Goal: Download file/media

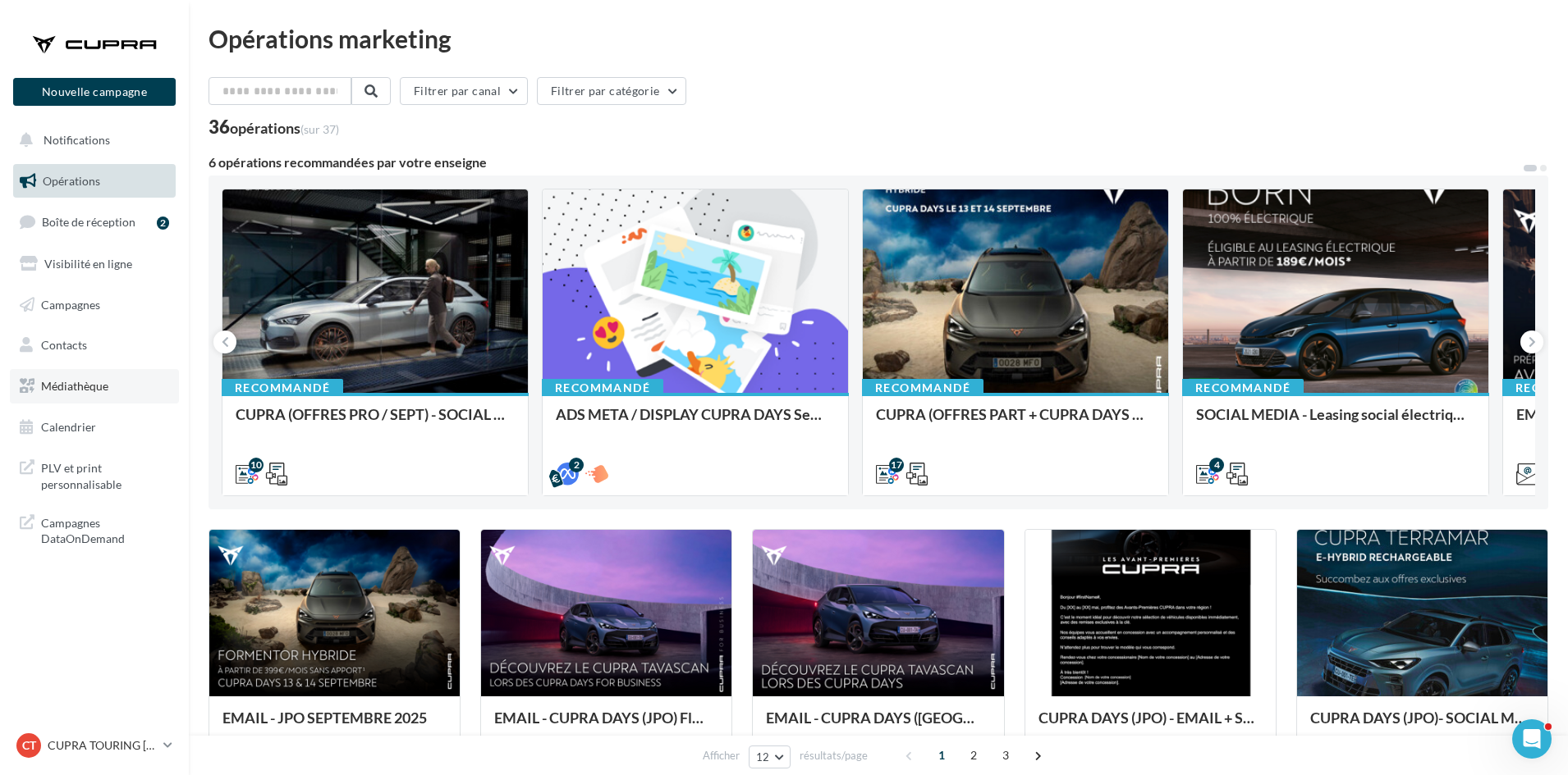
click at [85, 378] on link "Médiathèque" at bounding box center [94, 387] width 169 height 34
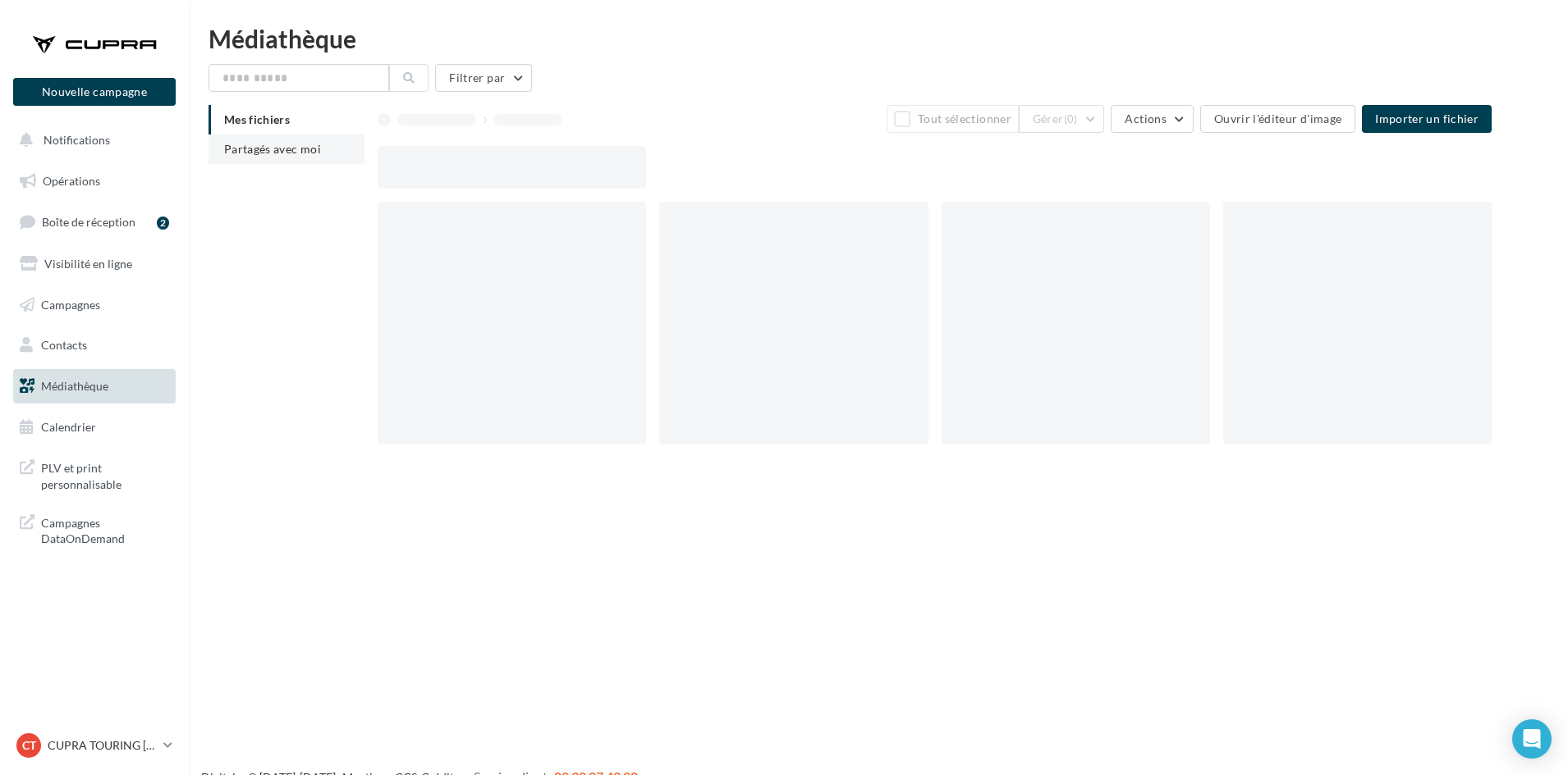
click at [312, 152] on span "Partagés avec moi" at bounding box center [272, 148] width 97 height 14
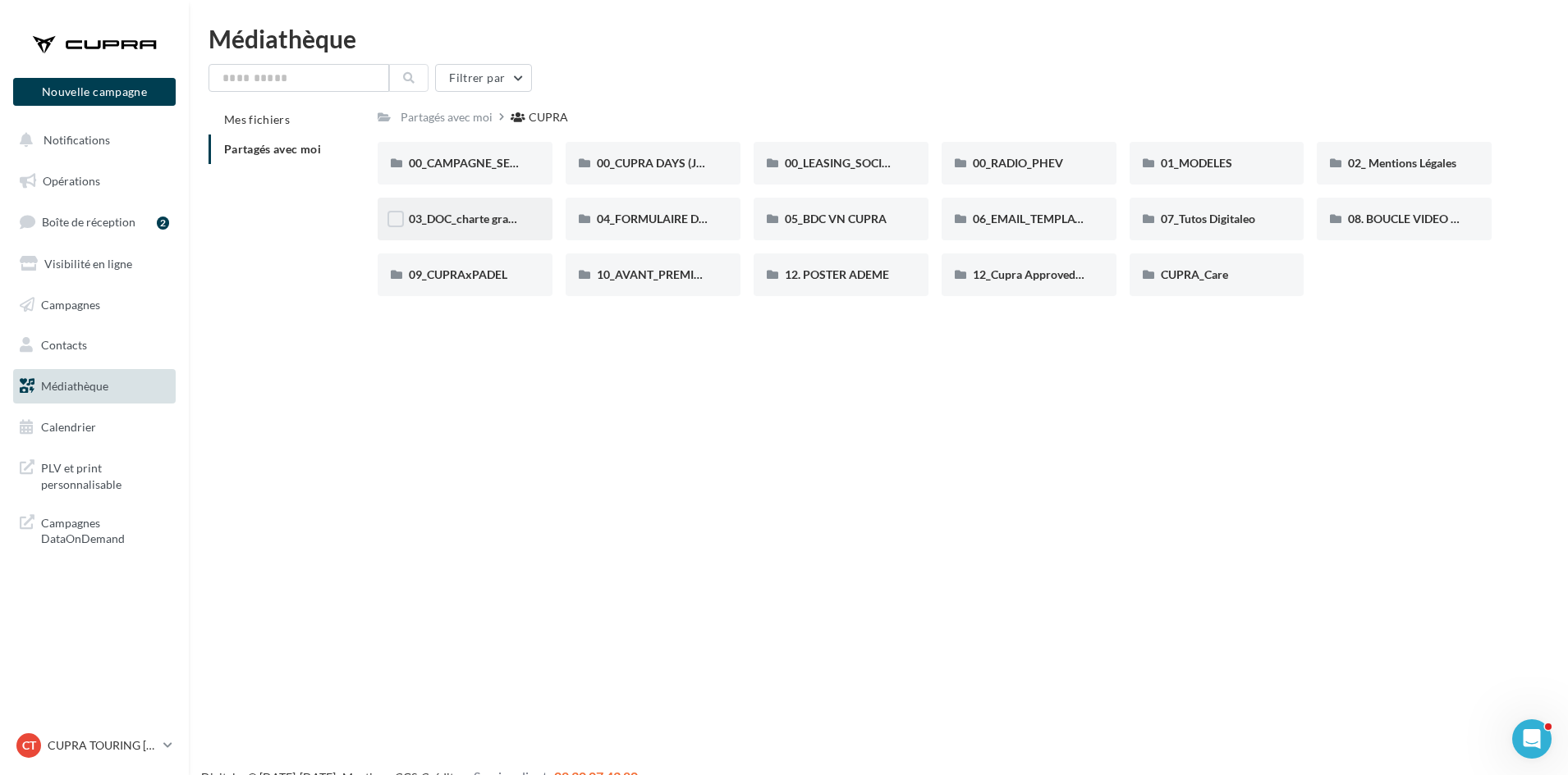
click at [500, 227] on div "03_DOC_charte graphique et GUIDELINES" at bounding box center [465, 219] width 113 height 16
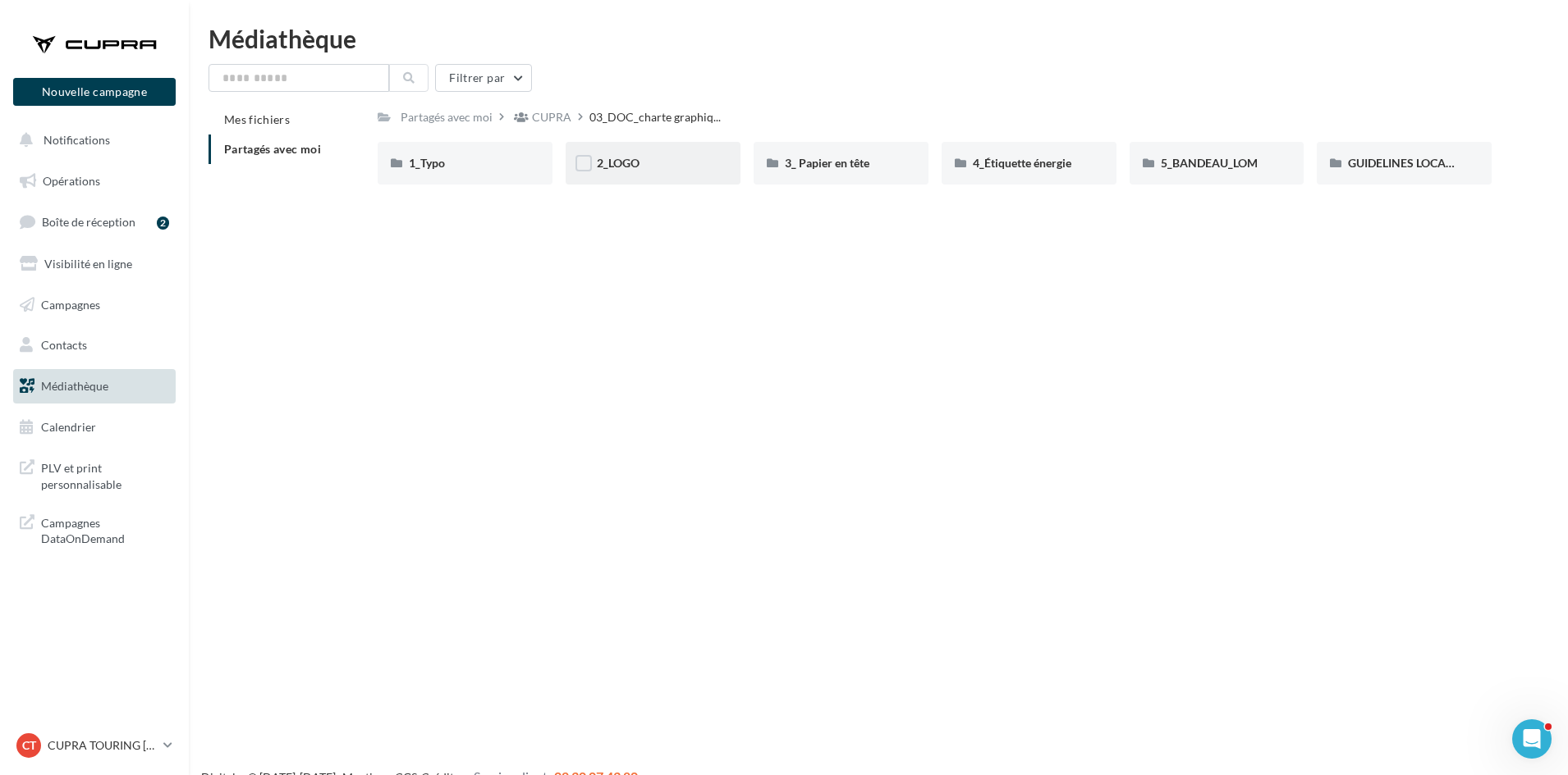
click at [691, 167] on div "2_LOGO" at bounding box center [653, 163] width 113 height 16
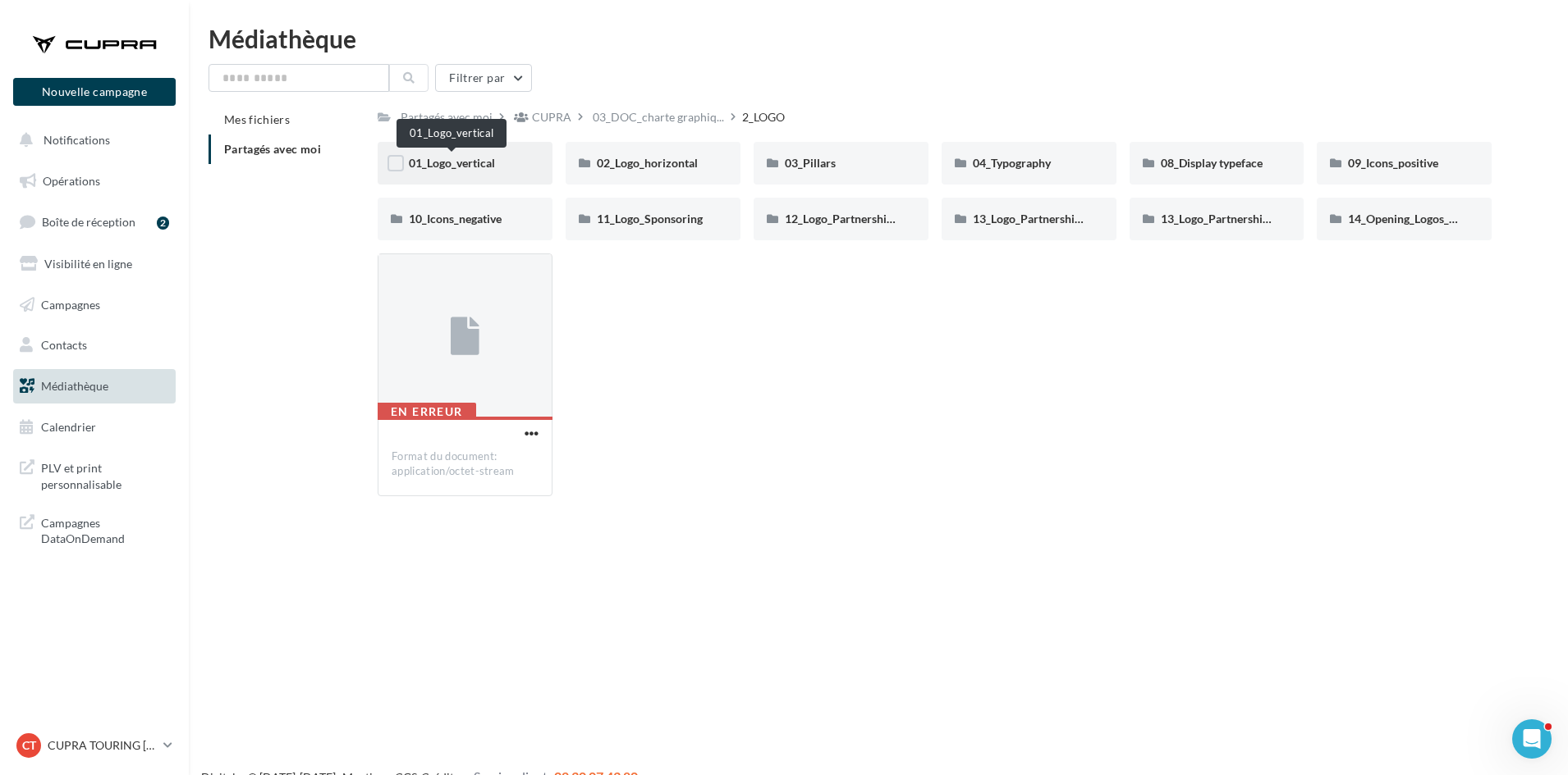
click at [478, 167] on span "01_Logo_vertical" at bounding box center [451, 162] width 86 height 14
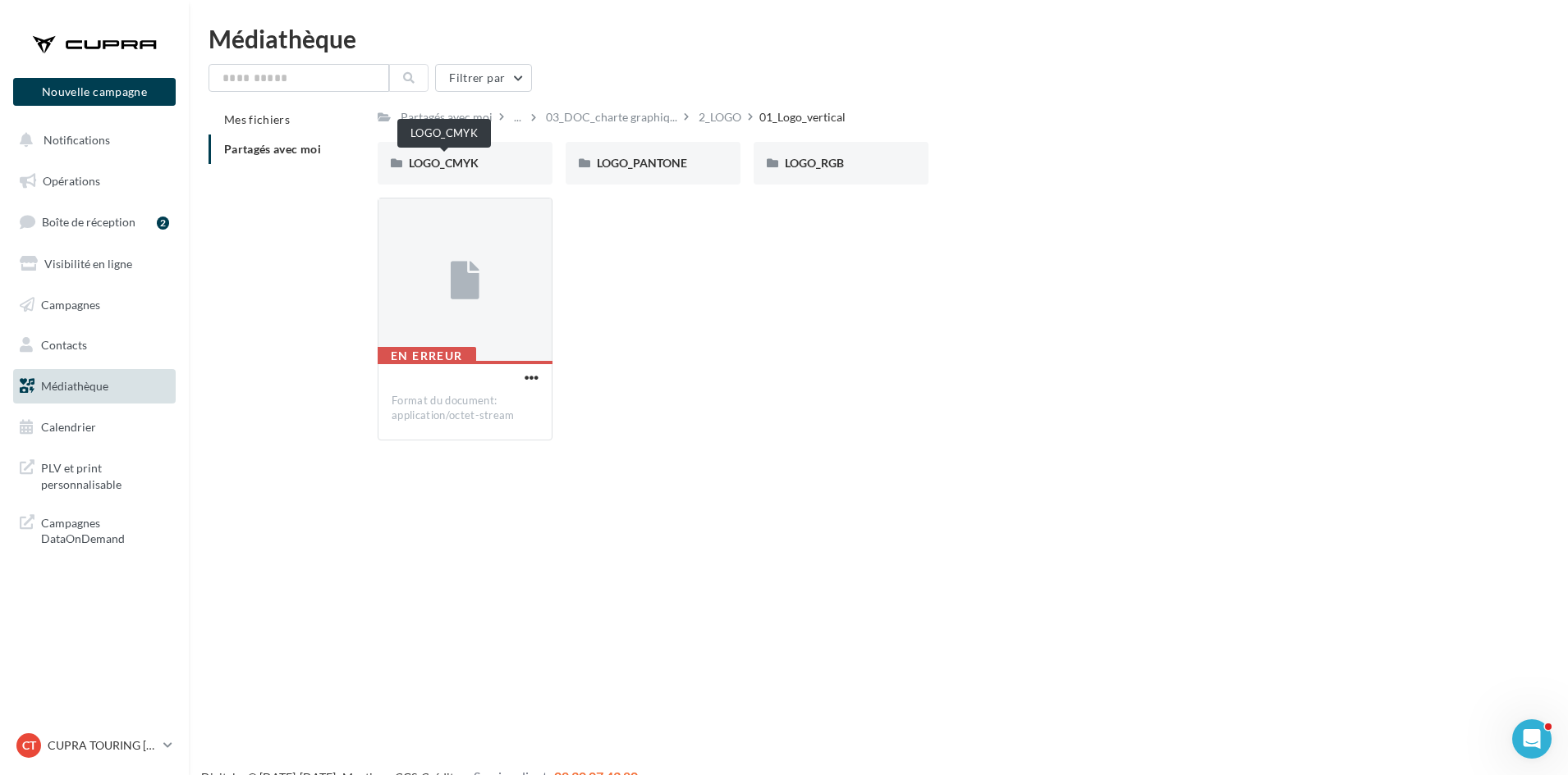
click at [478, 167] on span "LOGO_CMYK" at bounding box center [443, 162] width 70 height 14
click at [853, 159] on span "PITCH BLACK" at bounding box center [821, 162] width 73 height 14
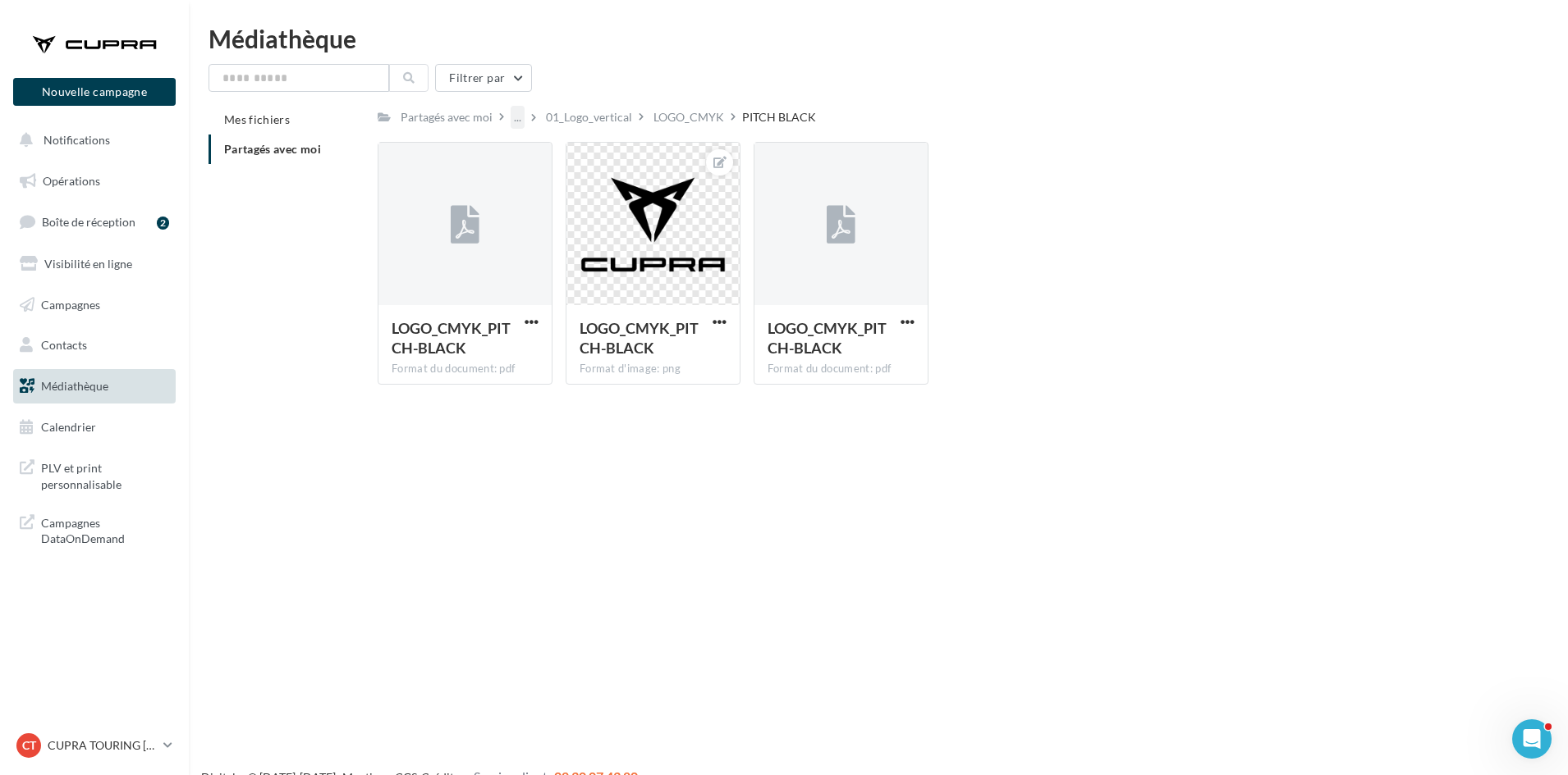
click at [514, 118] on div "..." at bounding box center [517, 117] width 14 height 23
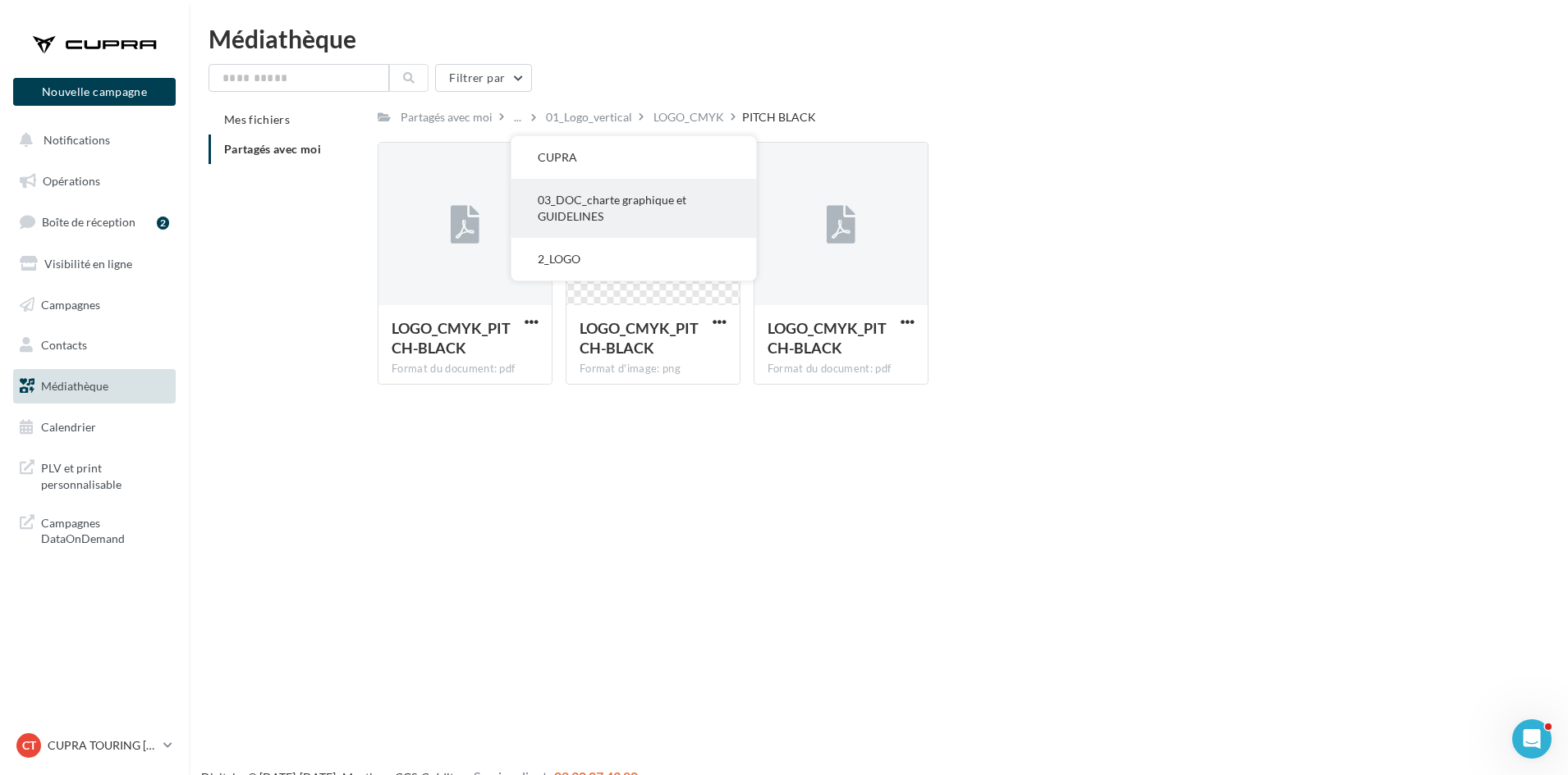
click at [585, 206] on button "03_DOC_charte graphique et GUIDELINES" at bounding box center [633, 208] width 244 height 59
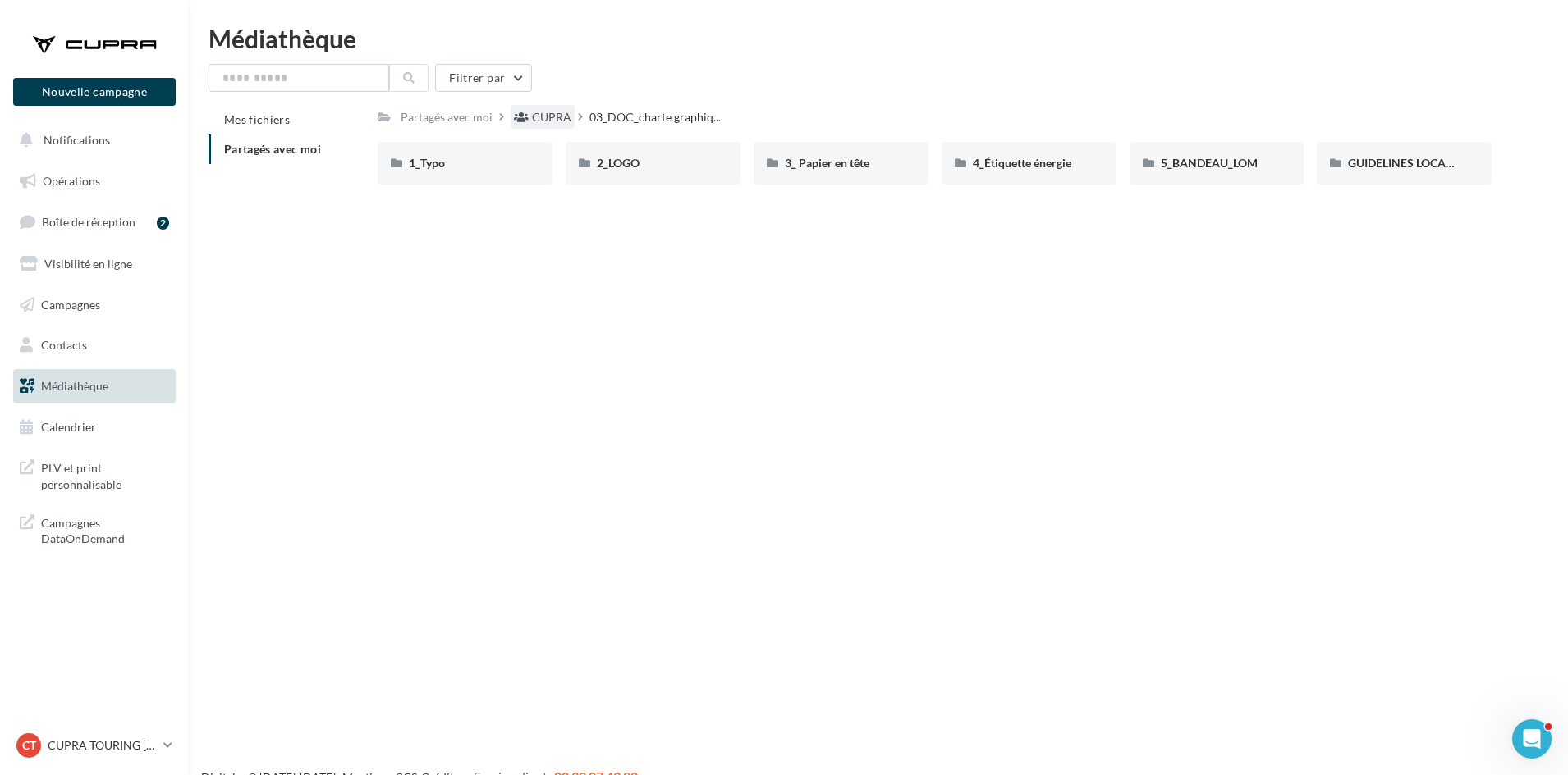
click at [553, 122] on div "CUPRA" at bounding box center [551, 117] width 39 height 16
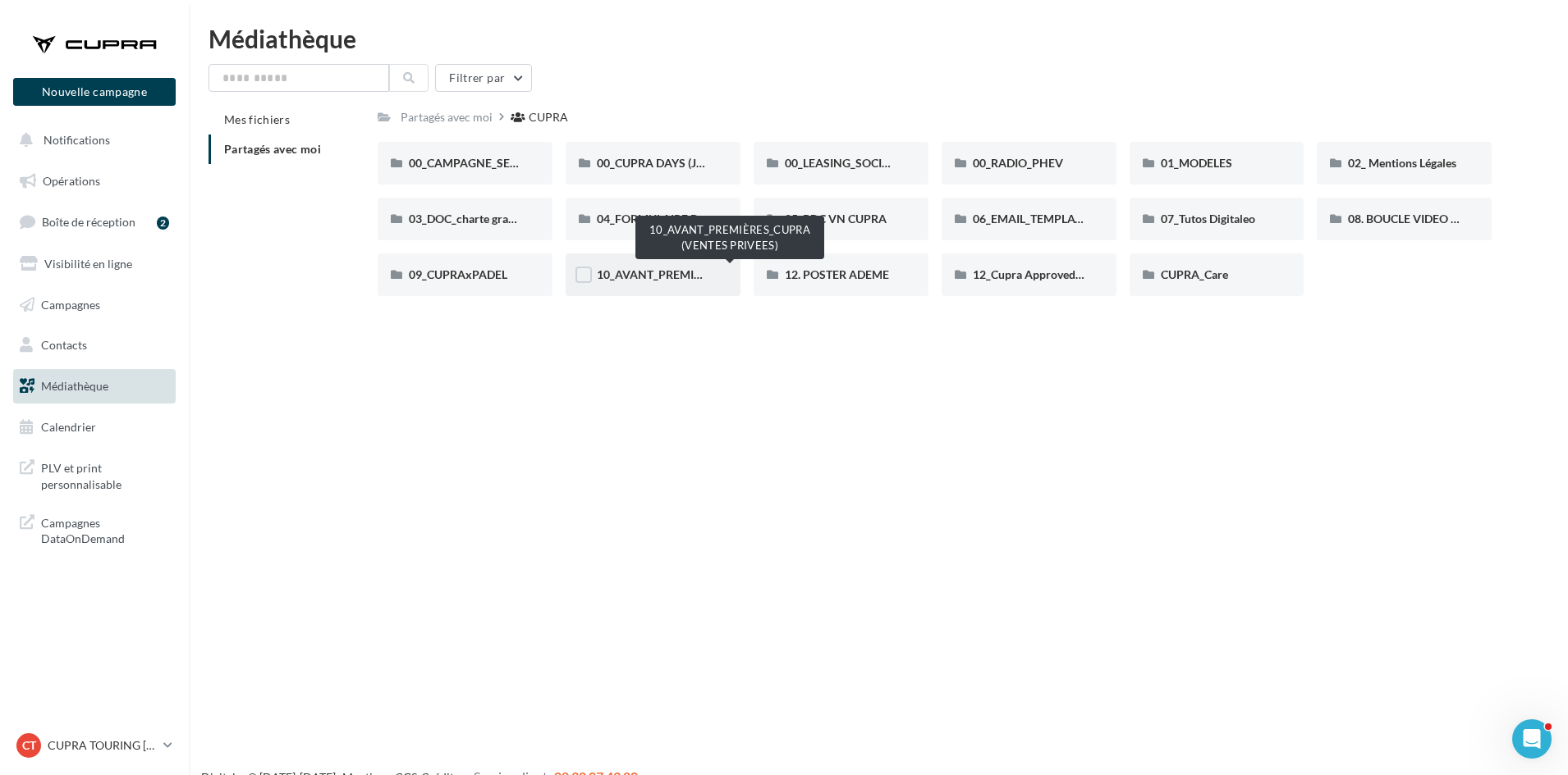
click at [661, 274] on span "10_AVANT_PREMIÈRES_CUPRA (VENTES PRIVEES)" at bounding box center [731, 274] width 269 height 14
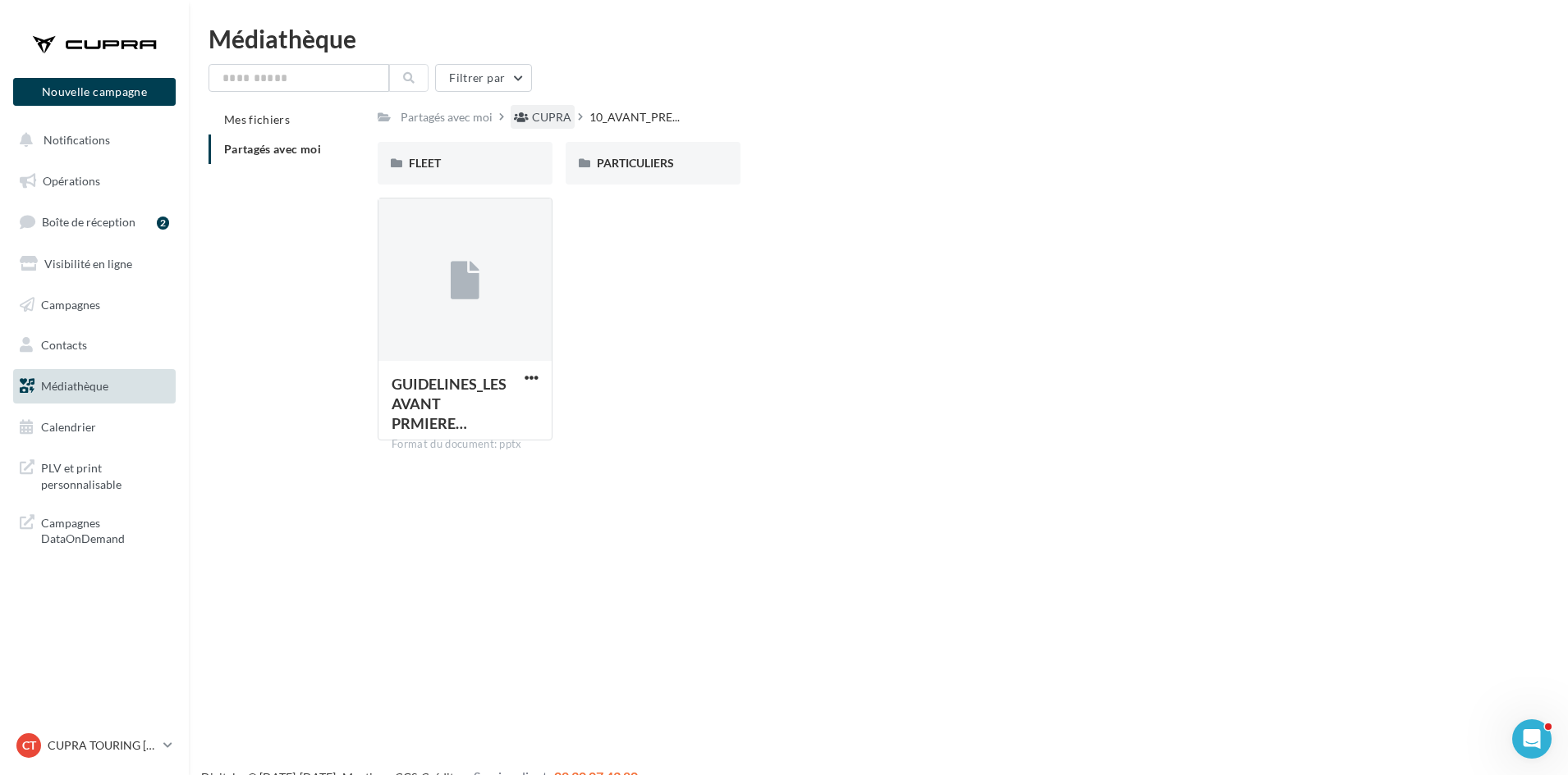
click at [554, 115] on div "CUPRA" at bounding box center [551, 117] width 39 height 16
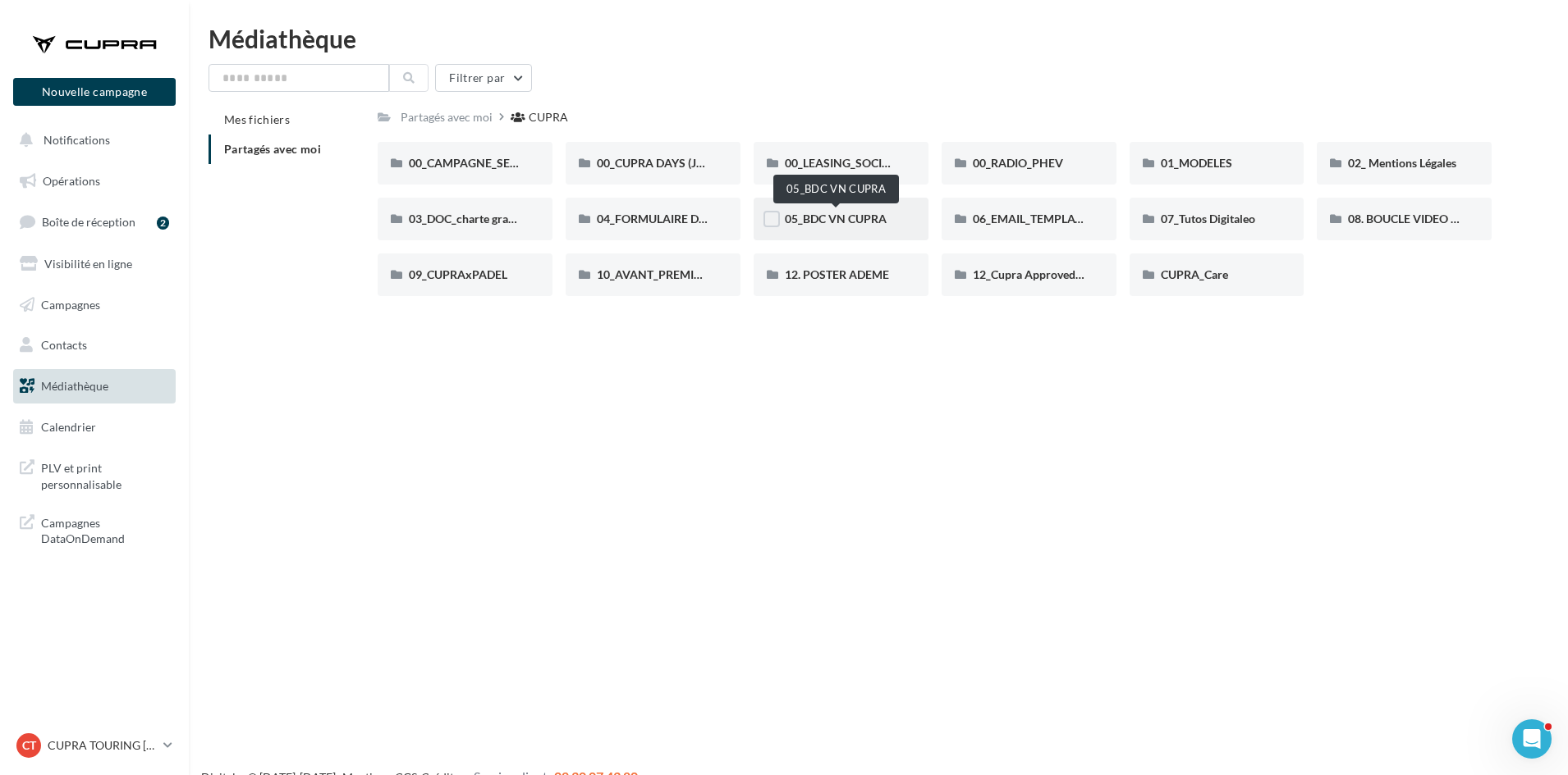
click at [844, 219] on span "05_BDC VN CUPRA" at bounding box center [835, 218] width 102 height 14
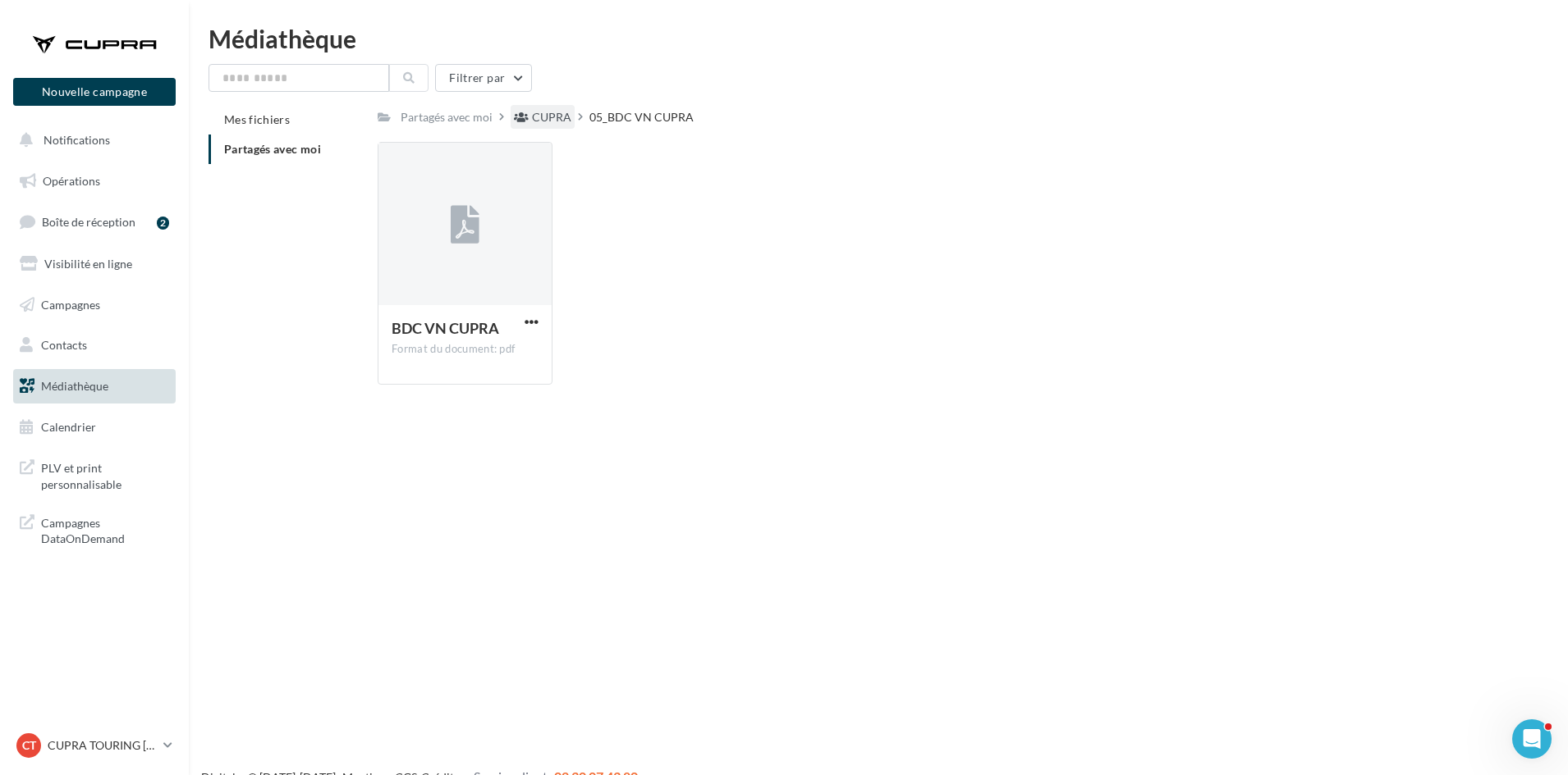
click at [549, 121] on div "CUPRA" at bounding box center [551, 117] width 39 height 16
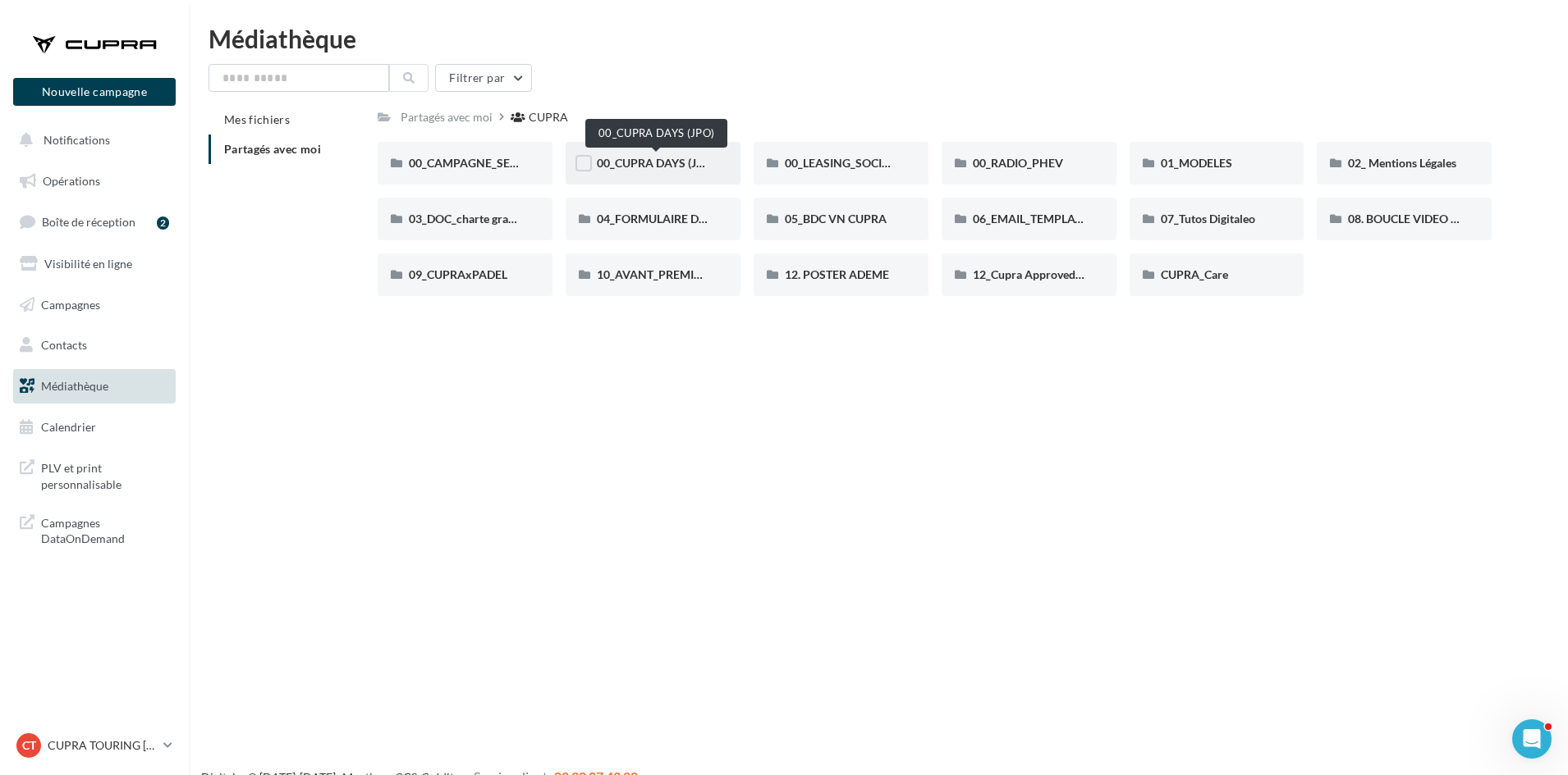
click at [656, 161] on span "00_CUPRA DAYS (JPO)" at bounding box center [656, 162] width 119 height 14
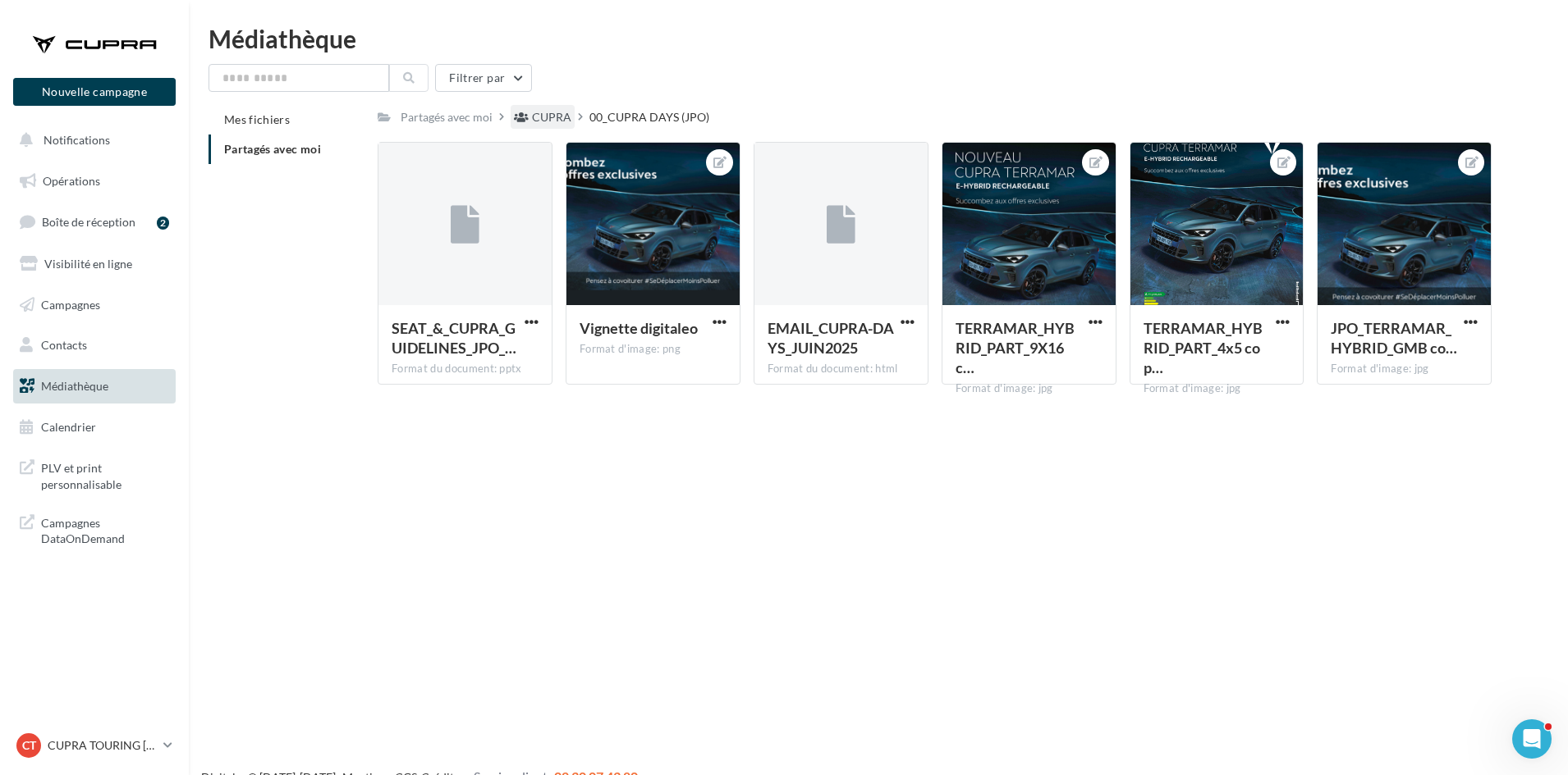
click at [555, 118] on div "CUPRA" at bounding box center [551, 117] width 39 height 16
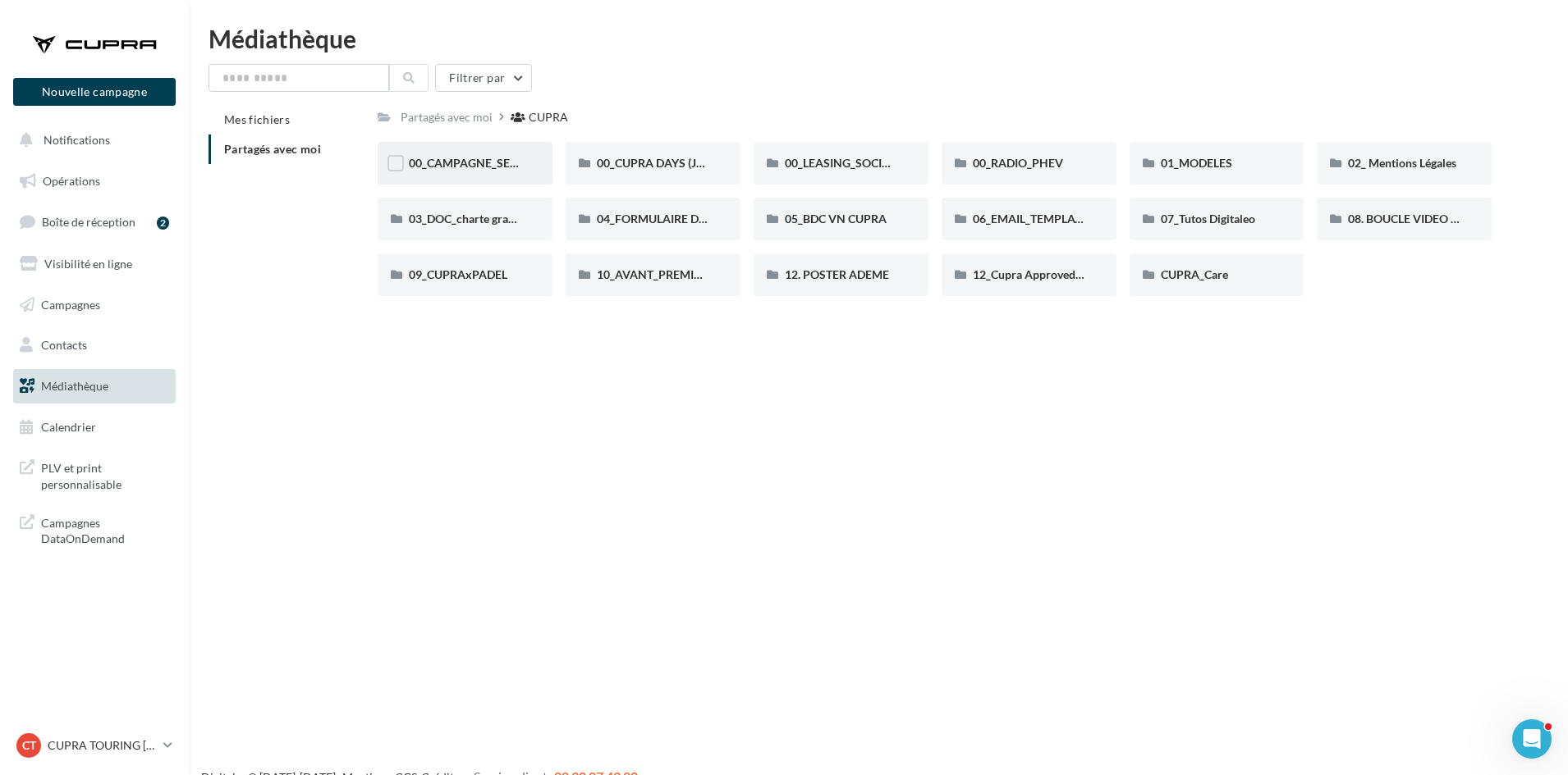
click at [450, 154] on div "00_CAMPAGNE_SEPTEMBRE" at bounding box center [465, 162] width 175 height 43
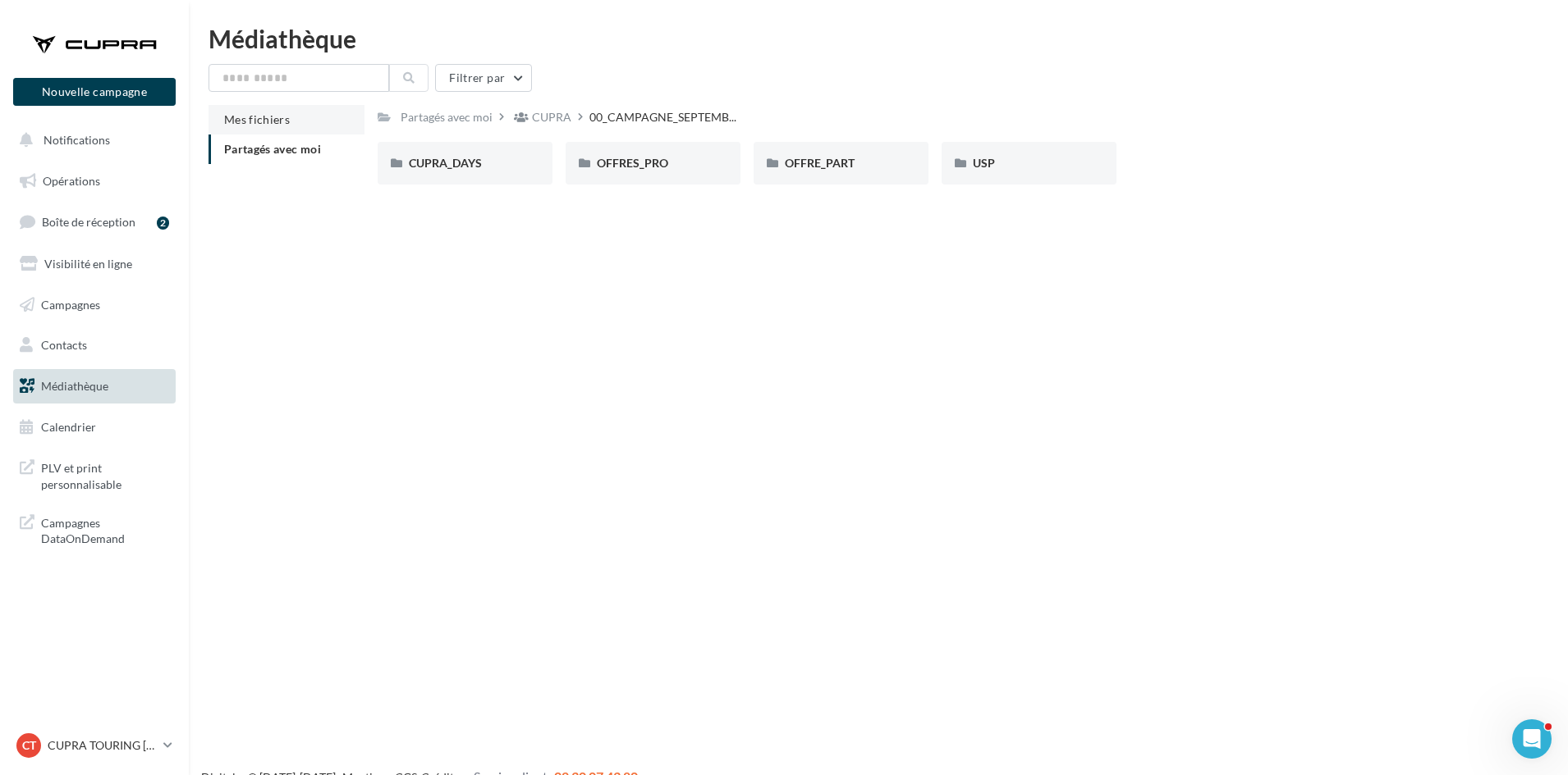
click at [268, 110] on li "Mes fichiers" at bounding box center [287, 120] width 156 height 30
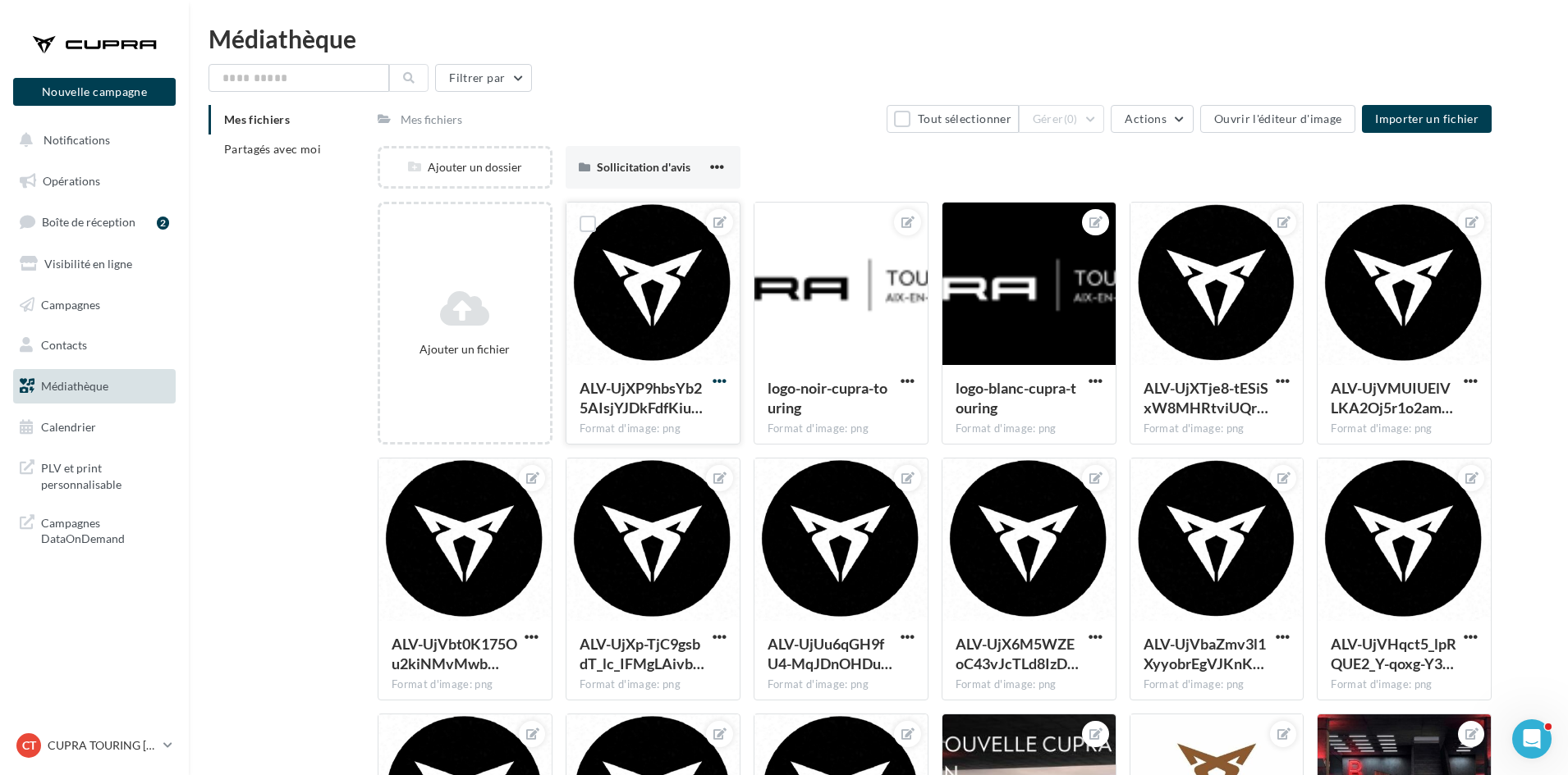
click at [720, 378] on span "button" at bounding box center [719, 380] width 14 height 14
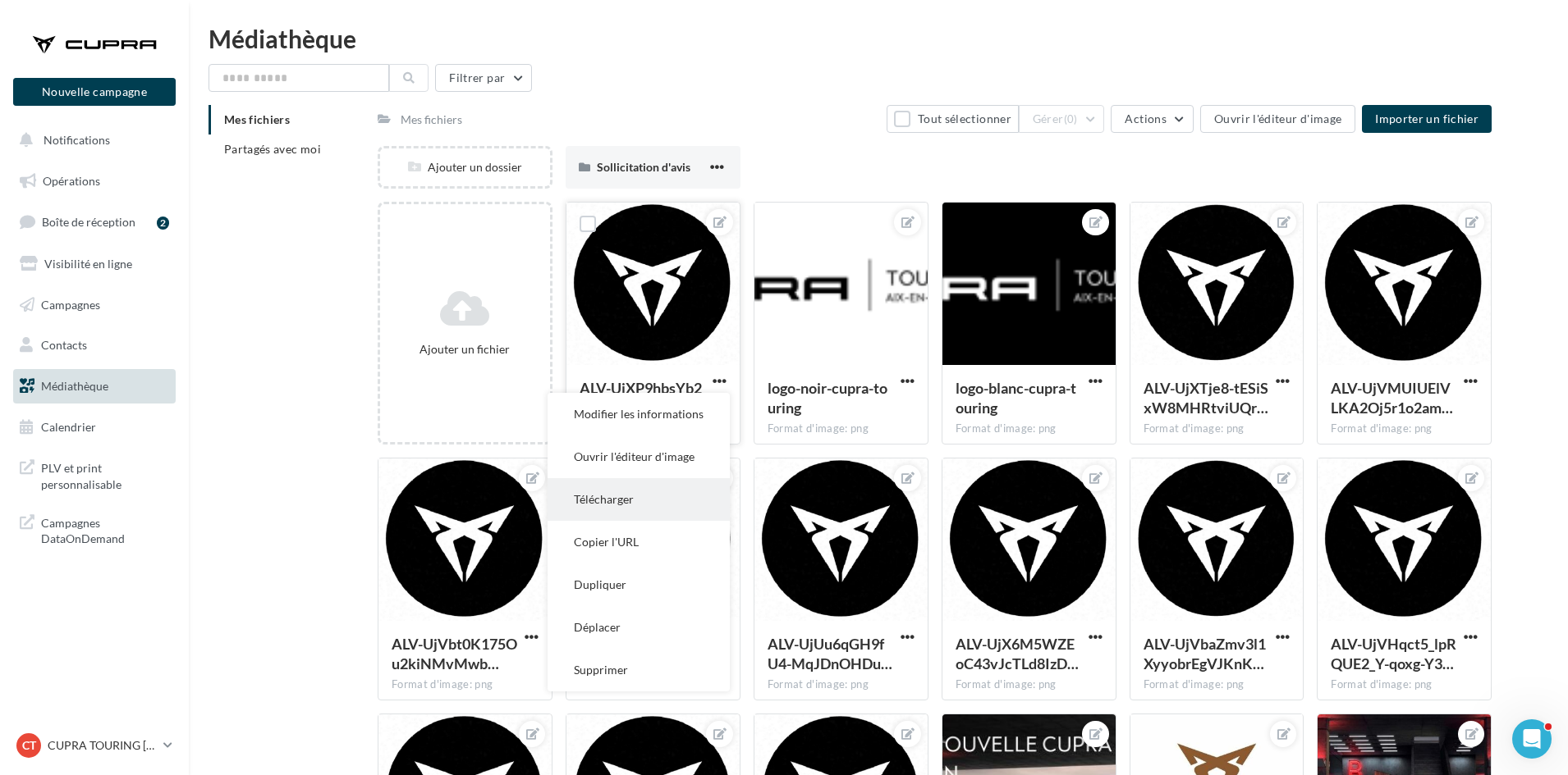
click at [636, 505] on button "Télécharger" at bounding box center [638, 499] width 182 height 43
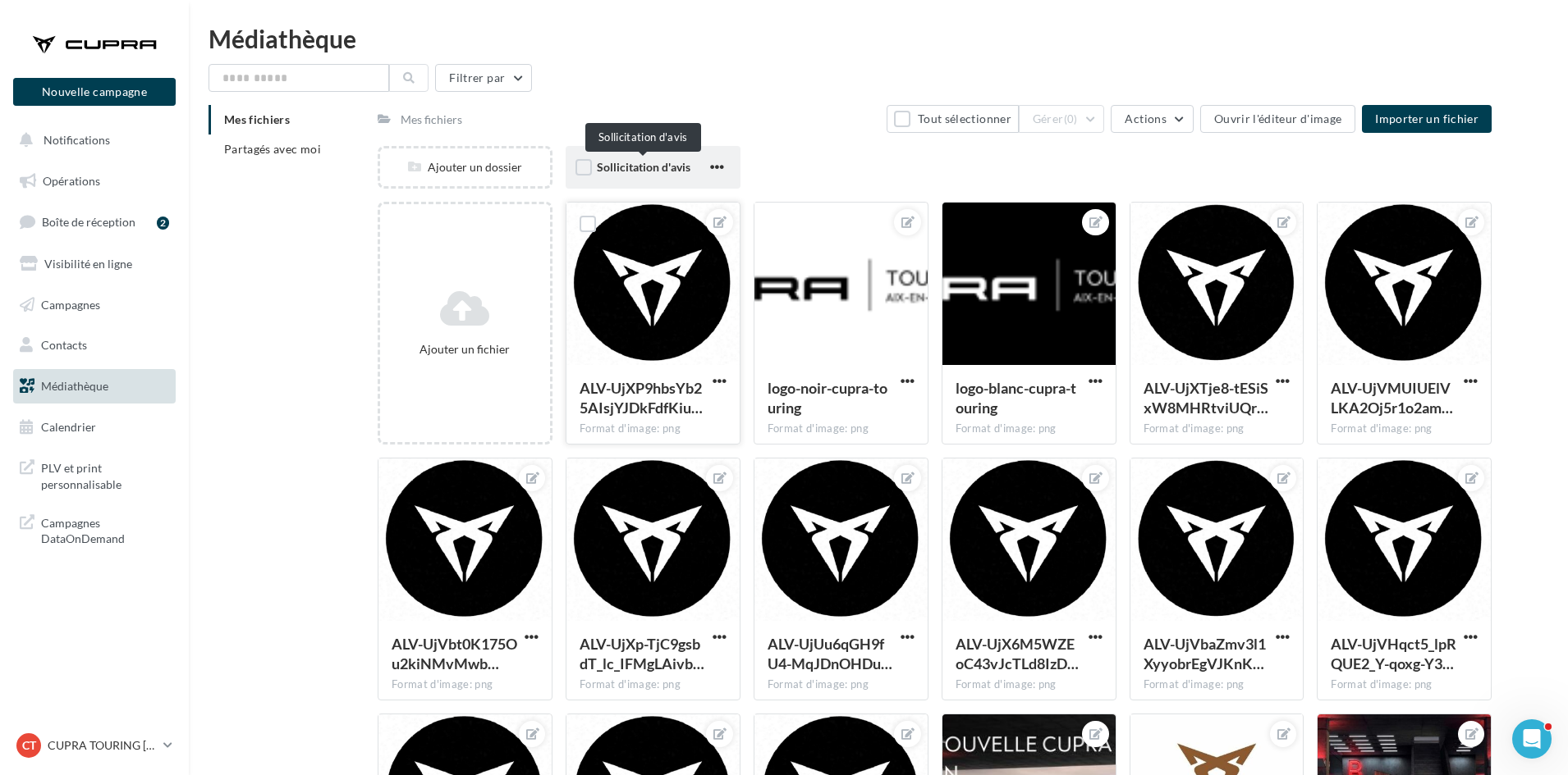
click at [663, 173] on span "Sollicitation d'avis" at bounding box center [643, 166] width 94 height 14
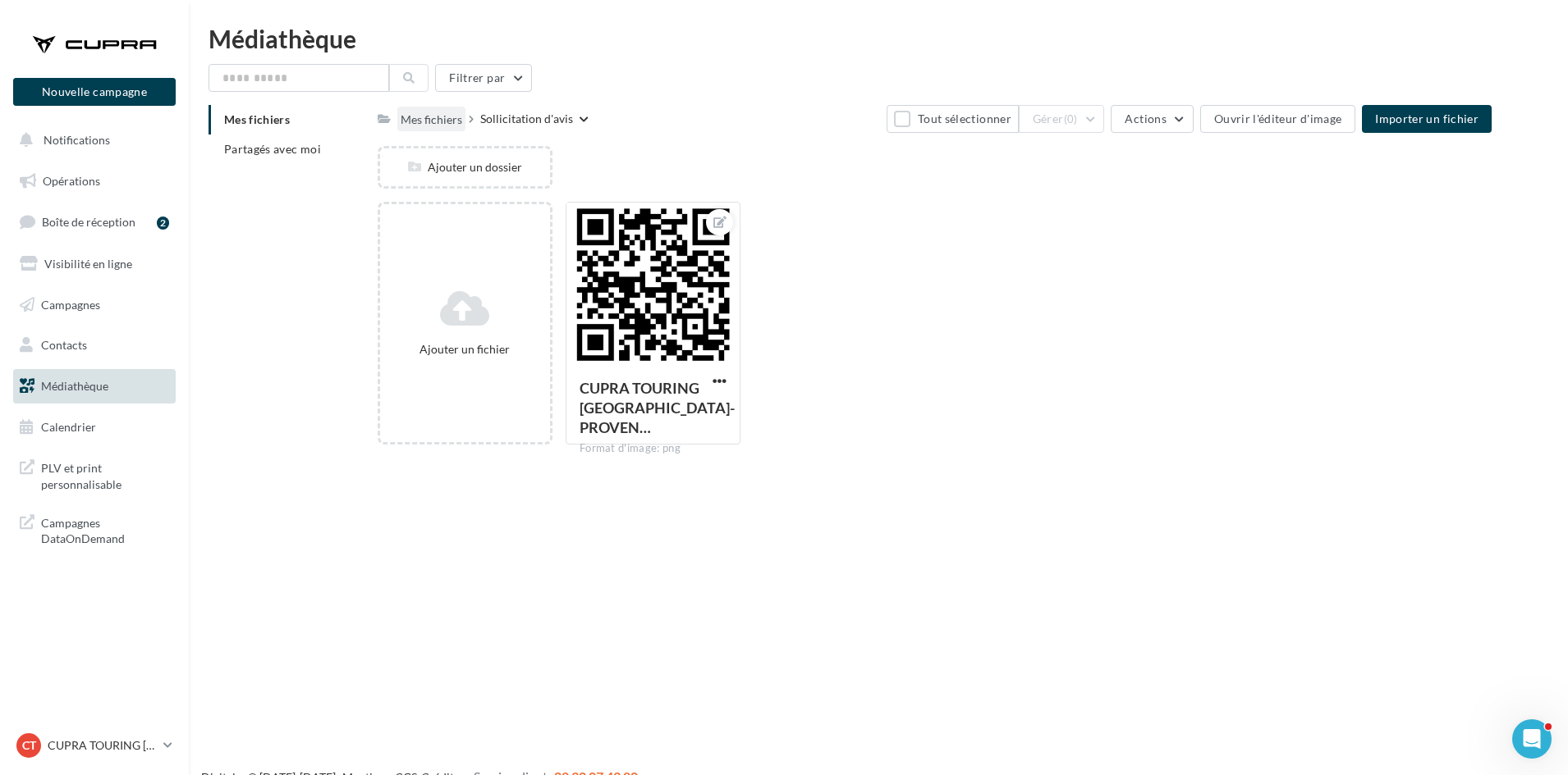
click at [439, 121] on div "Mes fichiers" at bounding box center [431, 120] width 62 height 16
